Goal: Transaction & Acquisition: Obtain resource

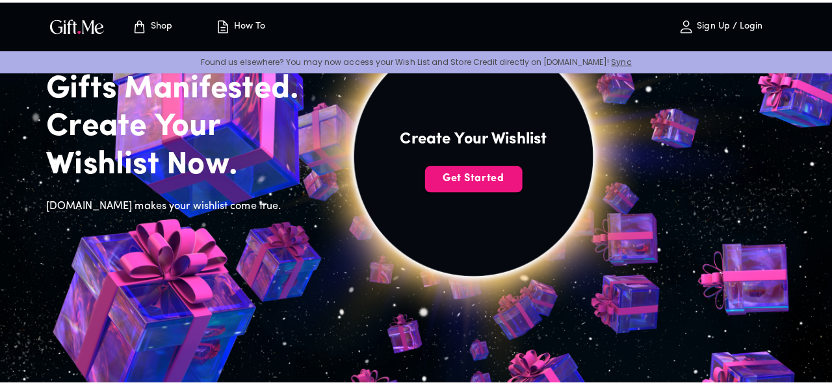
scroll to position [90, 0]
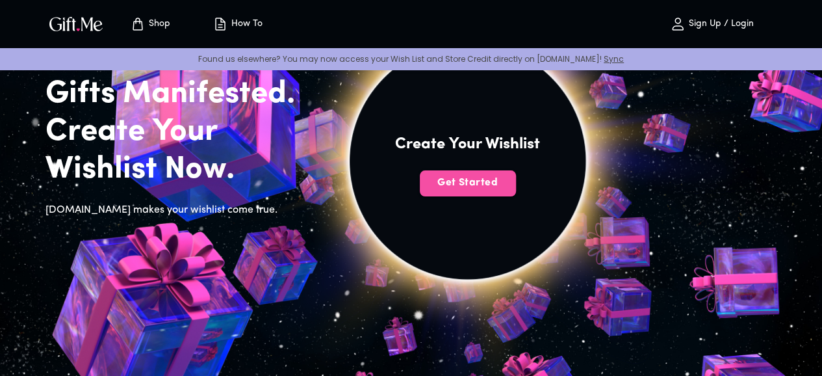
click at [516, 190] on span "Get Started" at bounding box center [468, 182] width 96 height 14
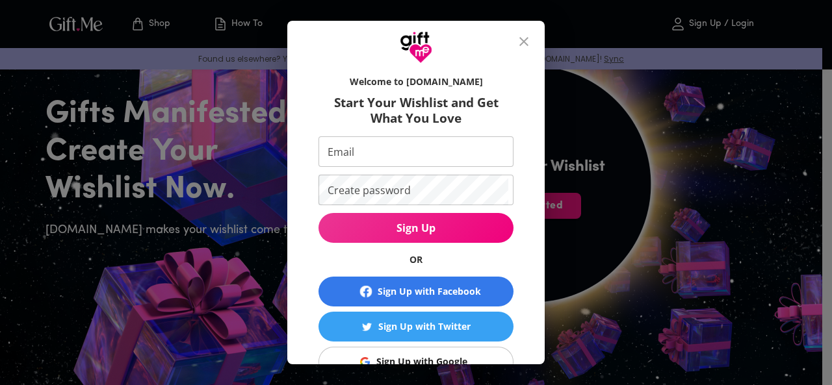
click at [415, 359] on div "Sign Up with Google" at bounding box center [421, 362] width 91 height 14
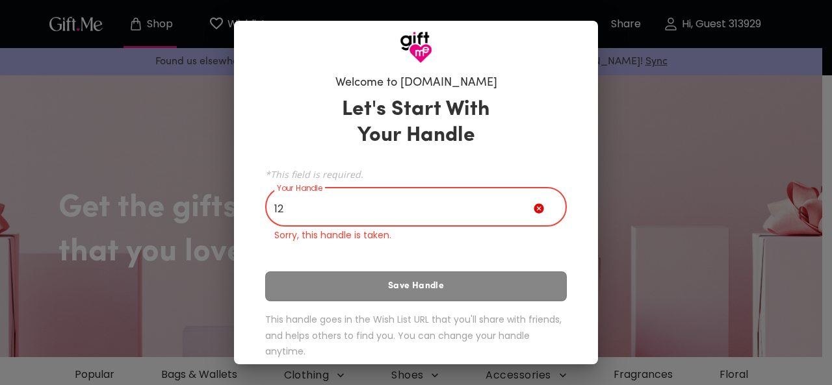
type input "1"
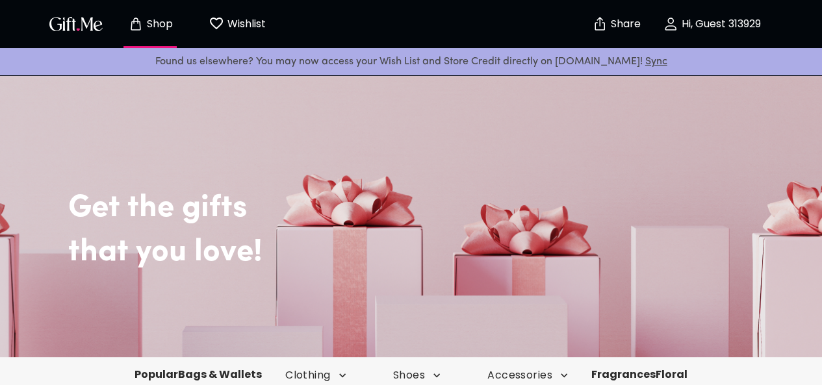
click at [84, 36] on div "Shop Wishlist 0" at bounding box center [162, 24] width 235 height 42
click at [85, 27] on img "button" at bounding box center [76, 23] width 58 height 19
click at [250, 24] on p "Wishlist" at bounding box center [245, 24] width 42 height 17
